Goal: Task Accomplishment & Management: Manage account settings

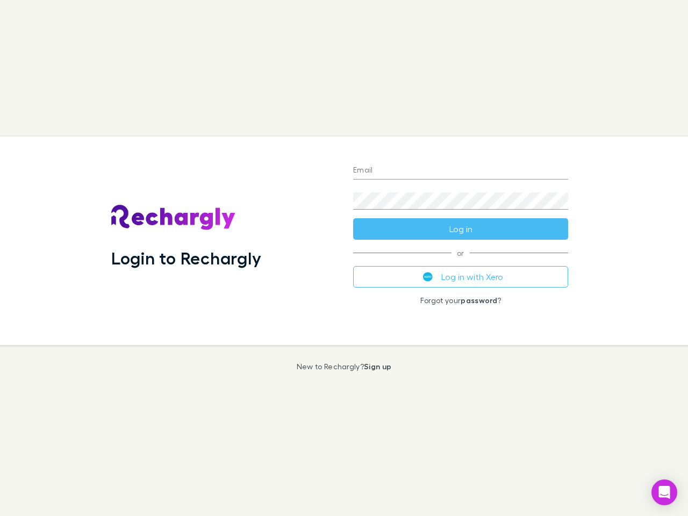
click at [344, 258] on div "Login to Rechargly" at bounding box center [224, 241] width 242 height 209
click at [461, 171] on input "Email" at bounding box center [460, 170] width 215 height 17
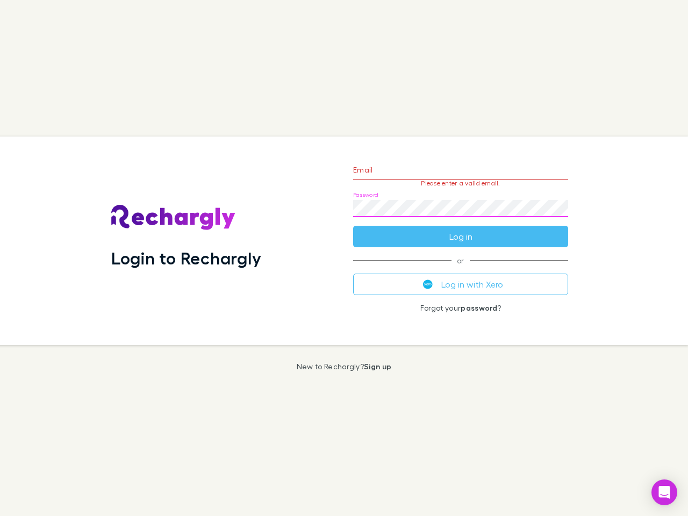
click at [461, 229] on form "Email Please enter a valid email. Password Log in" at bounding box center [460, 201] width 215 height 94
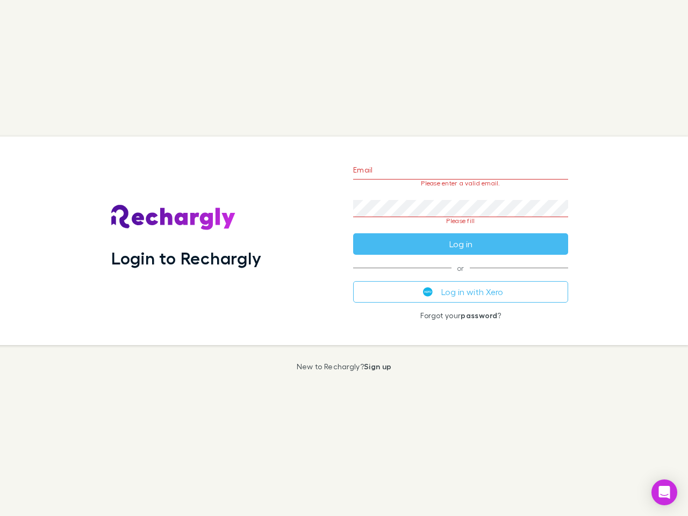
click at [461, 277] on div "Email Please enter a valid email. Password Please fill Log in or Log in with Xe…" at bounding box center [461, 241] width 232 height 209
click at [664, 492] on icon "Open Intercom Messenger" at bounding box center [664, 492] width 11 height 13
